Goal: Task Accomplishment & Management: Manage account settings

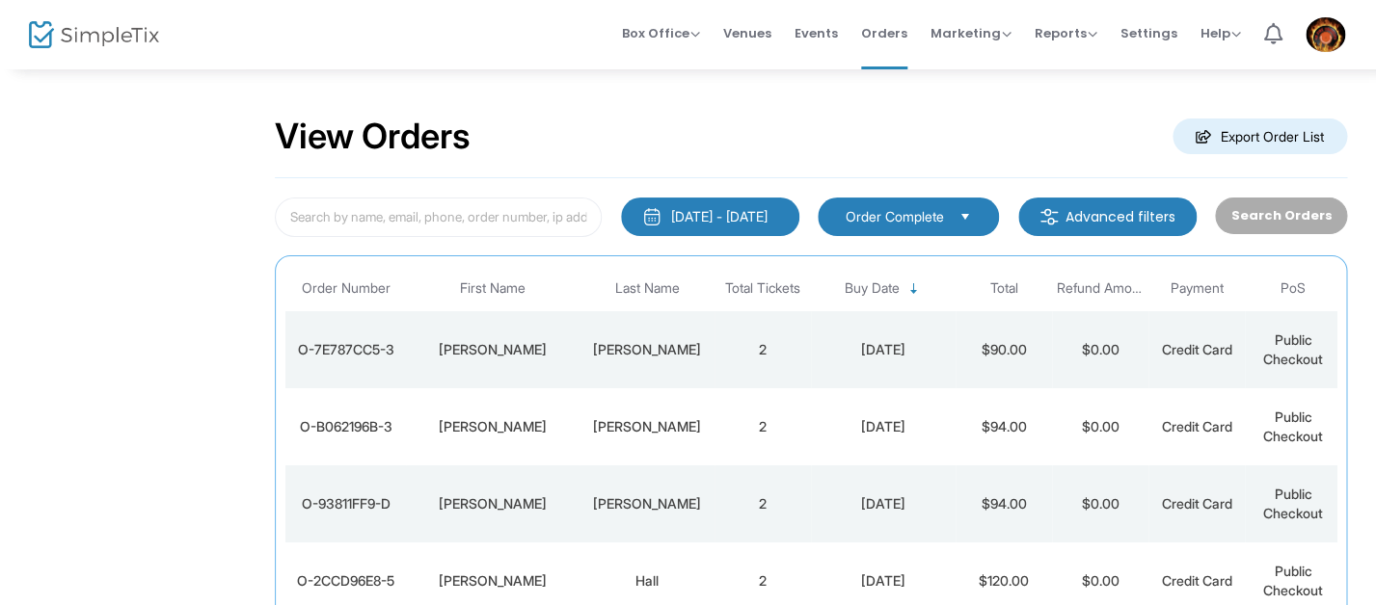
click at [698, 86] on div "View Orders Export Order List 1/1/2000 - 8/24/2025 Last 30 Days Today Yesterday…" at bounding box center [811, 563] width 1130 height 993
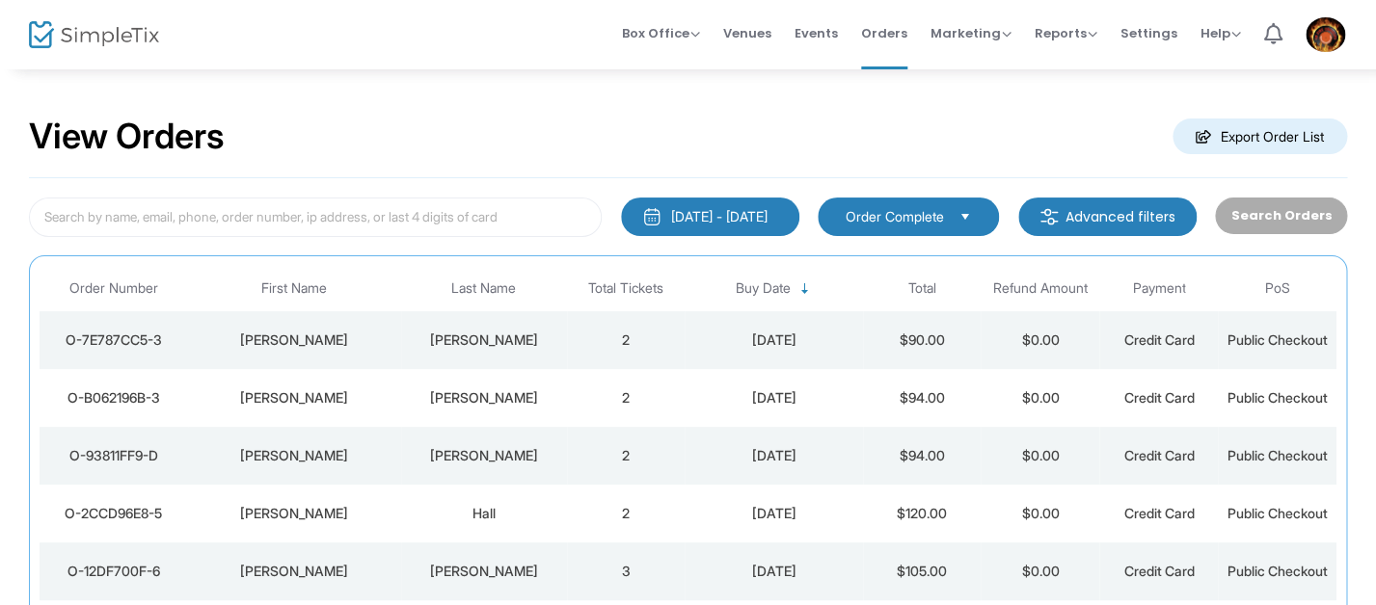
click at [694, 120] on div "View Orders Export Order List" at bounding box center [688, 137] width 1318 height 82
